Goal: Complete application form: Complete application form

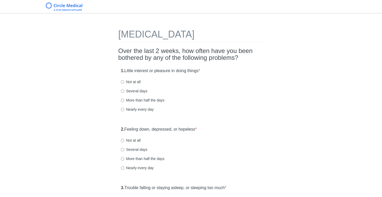
click at [124, 93] on label "Several days" at bounding box center [134, 90] width 27 height 5
click at [124, 93] on input "Several days" at bounding box center [122, 90] width 3 height 3
radio input "true"
click at [136, 149] on label "Several days" at bounding box center [134, 149] width 27 height 5
click at [124, 149] on input "Several days" at bounding box center [122, 149] width 3 height 3
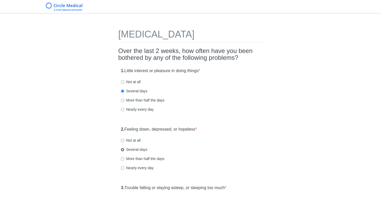
radio input "true"
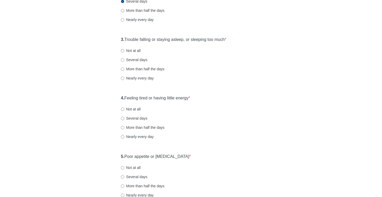
scroll to position [160, 0]
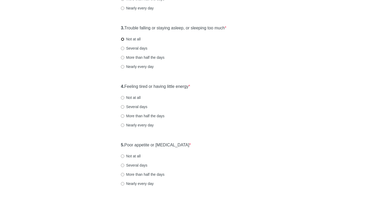
click at [122, 39] on input "Not at all" at bounding box center [122, 39] width 3 height 3
radio input "true"
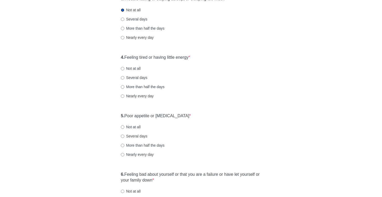
scroll to position [185, 0]
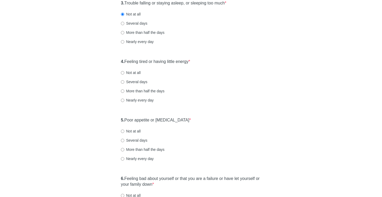
click at [125, 81] on label "Several days" at bounding box center [134, 81] width 27 height 5
click at [124, 81] on input "Several days" at bounding box center [122, 81] width 3 height 3
radio input "true"
click at [134, 140] on label "Several days" at bounding box center [134, 140] width 27 height 5
click at [124, 140] on input "Several days" at bounding box center [122, 140] width 3 height 3
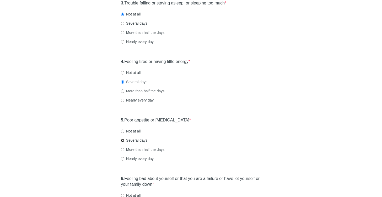
radio input "true"
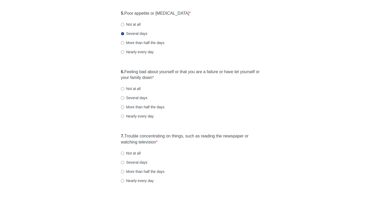
scroll to position [341, 0]
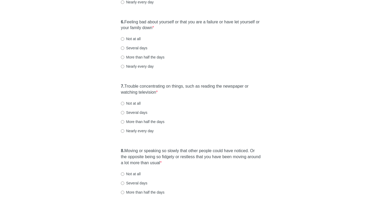
click at [136, 50] on label "Several days" at bounding box center [134, 47] width 27 height 5
click at [124, 50] on input "Several days" at bounding box center [122, 47] width 3 height 3
radio input "true"
click at [135, 101] on label "Not at all" at bounding box center [131, 103] width 20 height 5
click at [124, 102] on input "Not at all" at bounding box center [122, 103] width 3 height 3
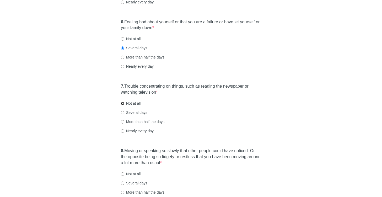
radio input "true"
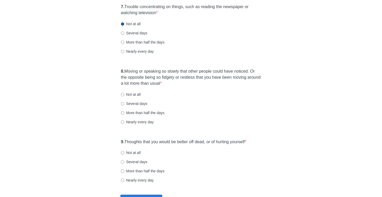
scroll to position [443, 0]
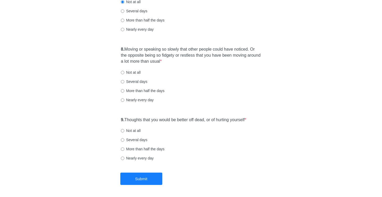
click at [138, 75] on label "Not at all" at bounding box center [131, 72] width 20 height 5
click at [124, 74] on input "Not at all" at bounding box center [122, 72] width 3 height 3
radio input "true"
click at [136, 133] on label "Not at all" at bounding box center [131, 130] width 20 height 5
click at [124, 133] on input "Not at all" at bounding box center [122, 130] width 3 height 3
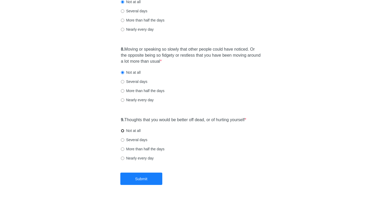
radio input "true"
click at [151, 177] on button "Submit" at bounding box center [141, 179] width 42 height 12
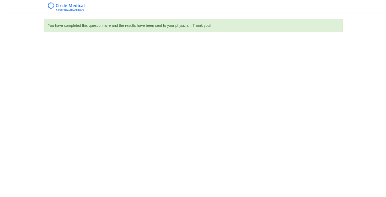
scroll to position [0, 0]
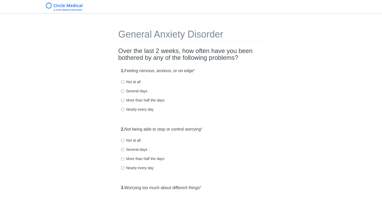
click at [139, 99] on label "More than half the days" at bounding box center [143, 100] width 44 height 5
click at [124, 99] on input "More than half the days" at bounding box center [122, 100] width 3 height 3
radio input "true"
click at [143, 149] on label "Several days" at bounding box center [134, 149] width 27 height 5
click at [124, 149] on input "Several days" at bounding box center [122, 149] width 3 height 3
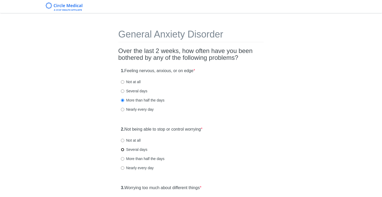
radio input "true"
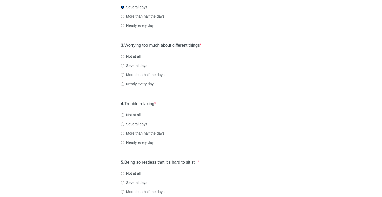
scroll to position [143, 0]
click at [136, 65] on label "Several days" at bounding box center [134, 65] width 27 height 5
click at [124, 65] on input "Several days" at bounding box center [122, 65] width 3 height 3
radio input "true"
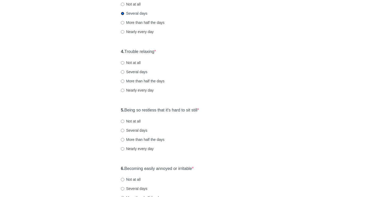
scroll to position [196, 0]
click at [136, 63] on label "Not at all" at bounding box center [131, 61] width 20 height 5
click at [124, 63] on input "Not at all" at bounding box center [122, 61] width 3 height 3
radio input "true"
click at [137, 120] on label "Not at all" at bounding box center [131, 120] width 20 height 5
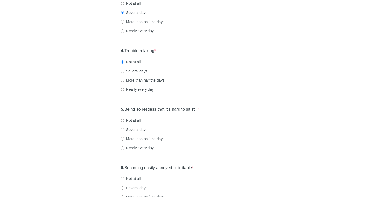
click at [124, 120] on input "Not at all" at bounding box center [122, 120] width 3 height 3
radio input "true"
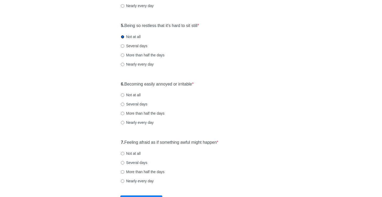
scroll to position [309, 0]
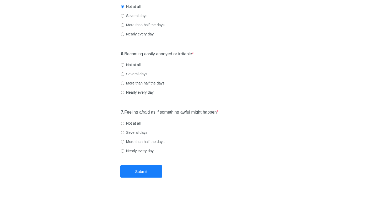
click at [134, 85] on label "More than half the days" at bounding box center [143, 83] width 44 height 5
click at [124, 85] on input "More than half the days" at bounding box center [122, 83] width 3 height 3
radio input "true"
click at [128, 135] on label "Several days" at bounding box center [134, 132] width 27 height 5
click at [124, 134] on input "Several days" at bounding box center [122, 132] width 3 height 3
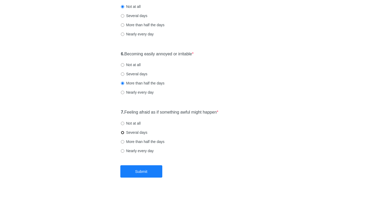
radio input "true"
click at [140, 170] on button "Submit" at bounding box center [141, 171] width 42 height 12
